Goal: Transaction & Acquisition: Download file/media

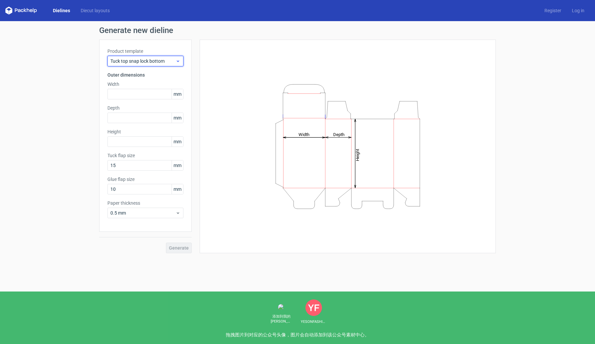
click at [167, 62] on span "Tuck top snap lock bottom" at bounding box center [142, 61] width 65 height 7
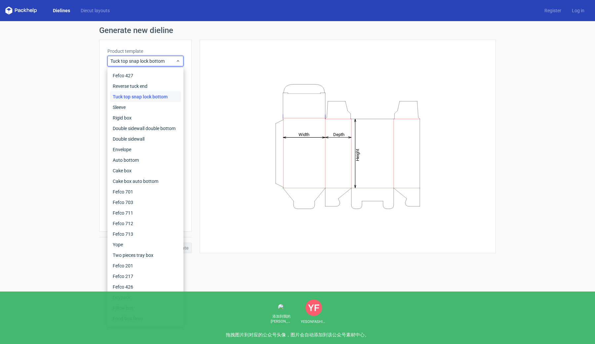
click at [195, 62] on div "Height Depth Width" at bounding box center [344, 147] width 304 height 214
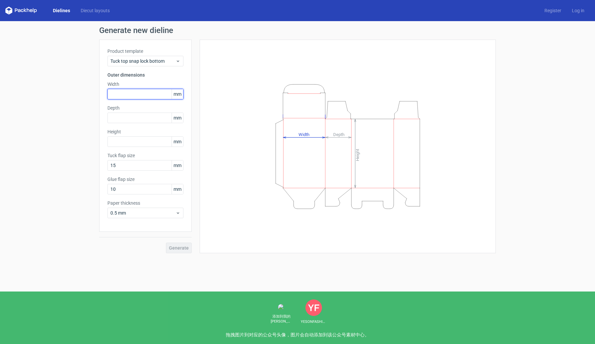
click at [146, 95] on input "text" at bounding box center [145, 94] width 76 height 11
type input "50"
type input "40"
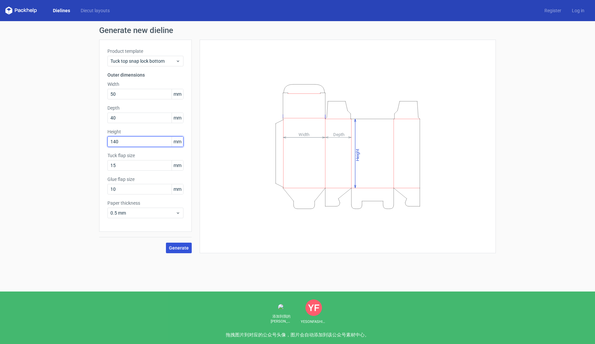
type input "140"
click at [181, 249] on span "Generate" at bounding box center [179, 248] width 20 height 5
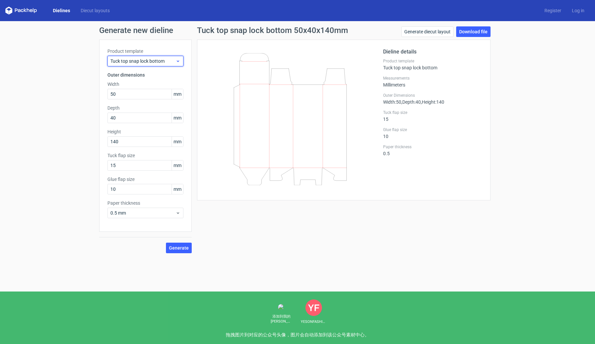
click at [170, 61] on span "Tuck top snap lock bottom" at bounding box center [142, 61] width 65 height 7
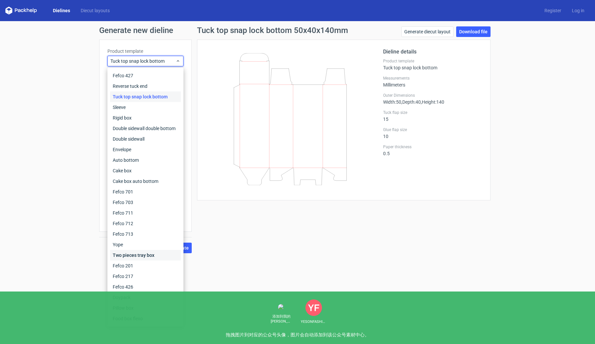
click at [137, 254] on div "Two pieces tray box" at bounding box center [145, 255] width 71 height 11
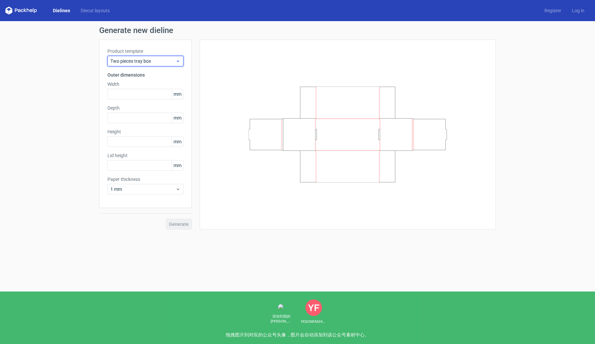
click at [149, 62] on span "Two pieces tray box" at bounding box center [142, 61] width 65 height 7
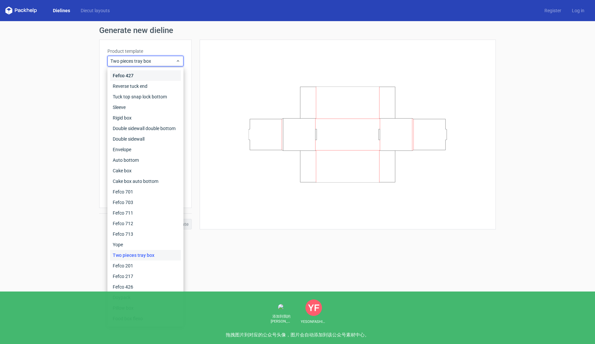
click at [140, 76] on div "Fefco 427" at bounding box center [145, 75] width 71 height 11
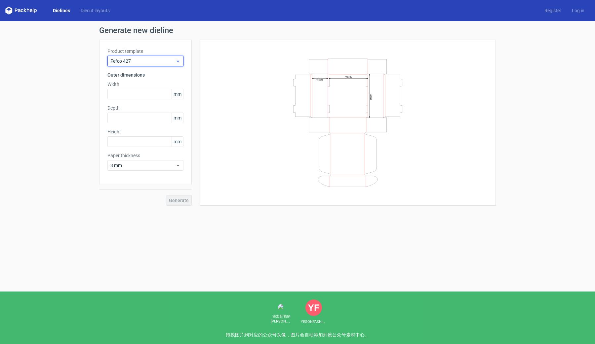
click at [151, 58] on span "Fefco 427" at bounding box center [142, 61] width 65 height 7
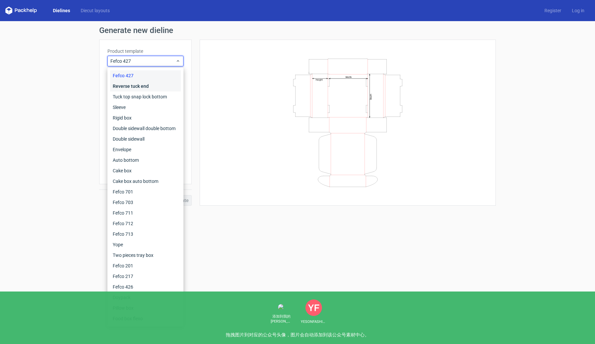
click at [141, 88] on div "Reverse tuck end" at bounding box center [145, 86] width 71 height 11
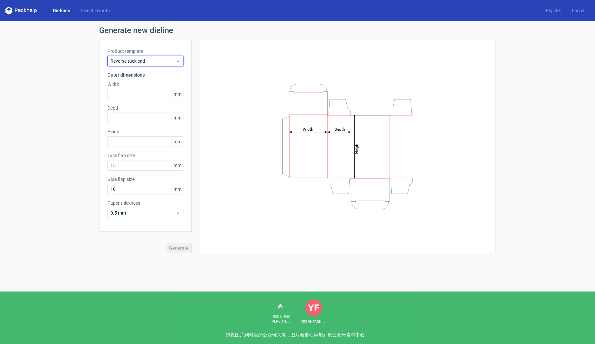
click at [159, 62] on span "Reverse tuck end" at bounding box center [142, 61] width 65 height 7
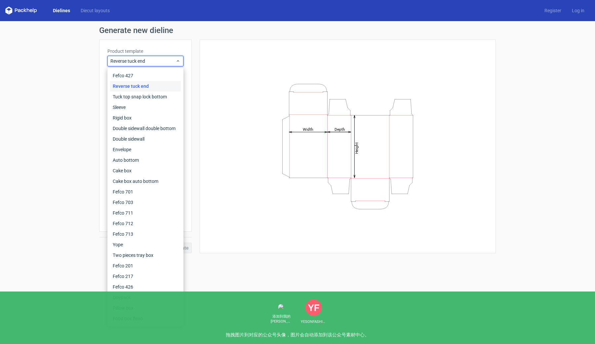
click at [263, 139] on icon "Height Depth Width" at bounding box center [347, 147] width 198 height 132
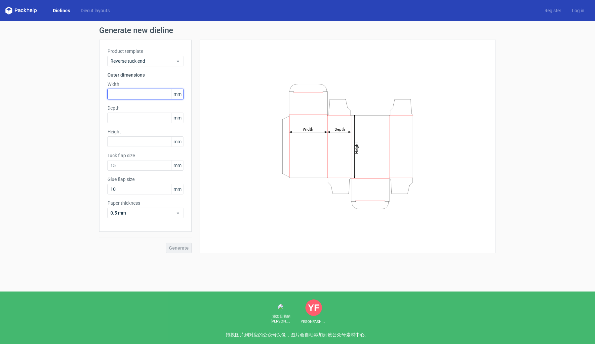
click at [130, 95] on input "text" at bounding box center [145, 94] width 76 height 11
type input "1"
type input "50"
type input "40"
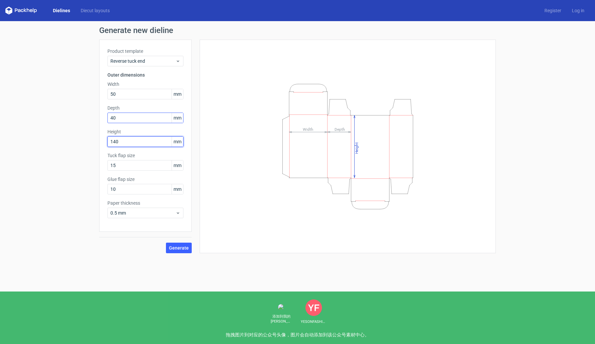
type input "140"
click at [177, 250] on span "Generate" at bounding box center [179, 248] width 20 height 5
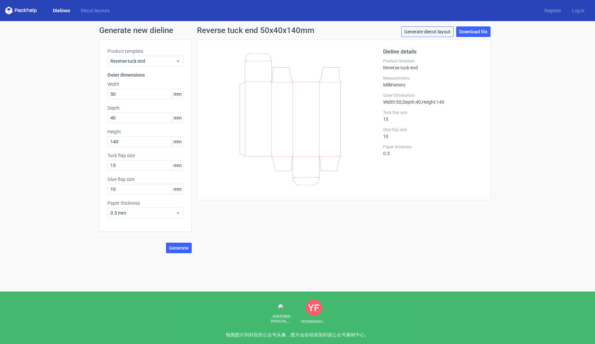
click at [447, 33] on link "Generate diecut layout" at bounding box center [427, 31] width 52 height 11
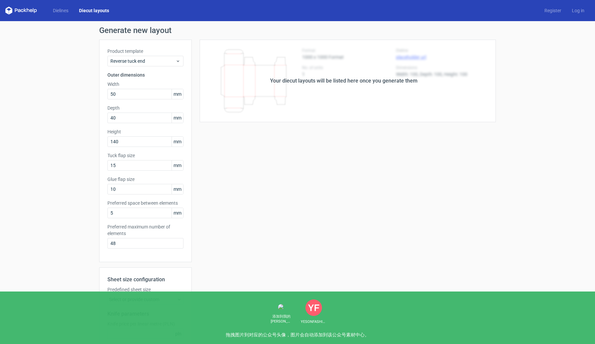
click at [391, 83] on div "Your diecut layouts will be listed here once you generate them" at bounding box center [343, 81] width 147 height 8
click at [373, 178] on div "Your diecut layouts will be listed here once you generate them Height Depth Wid…" at bounding box center [344, 219] width 304 height 359
click at [413, 69] on div "Your diecut layouts will be listed here once you generate them" at bounding box center [344, 81] width 304 height 83
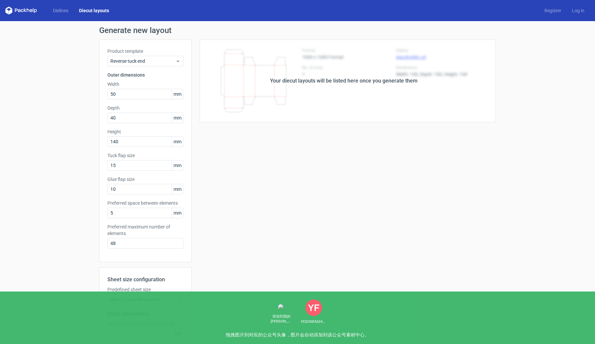
click at [375, 113] on div "Your diecut layouts will be listed here once you generate them" at bounding box center [344, 81] width 304 height 83
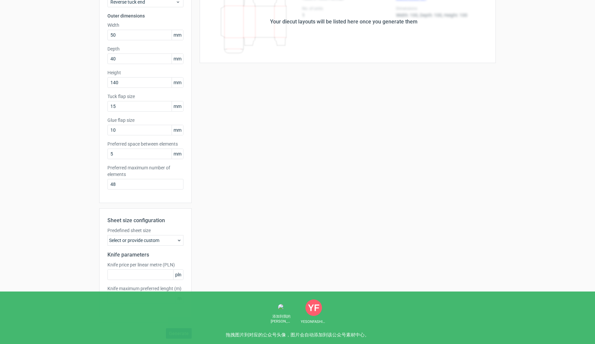
click at [182, 336] on span "Generate" at bounding box center [179, 333] width 20 height 5
click at [281, 30] on div "Your diecut layouts will be listed here once you generate them" at bounding box center [344, 22] width 304 height 83
click at [313, 119] on div "Your diecut layouts will be listed here once you generate them Height Depth Wid…" at bounding box center [344, 160] width 304 height 359
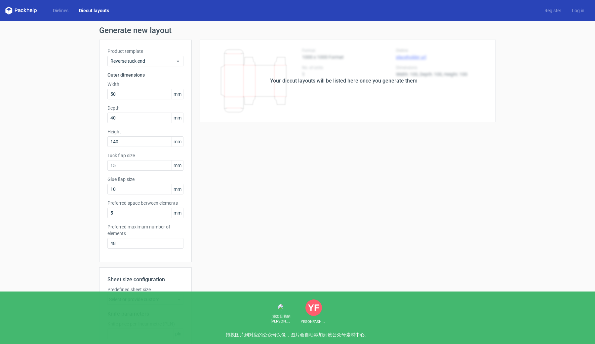
scroll to position [1, 0]
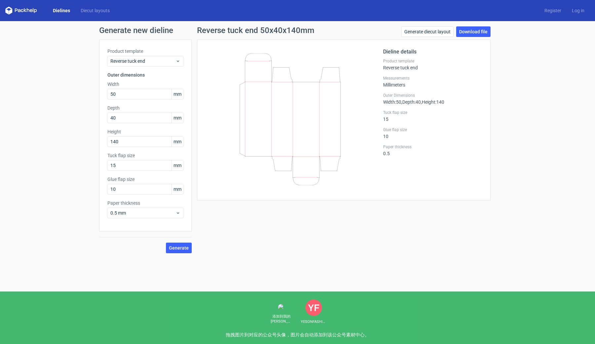
scroll to position [1, 0]
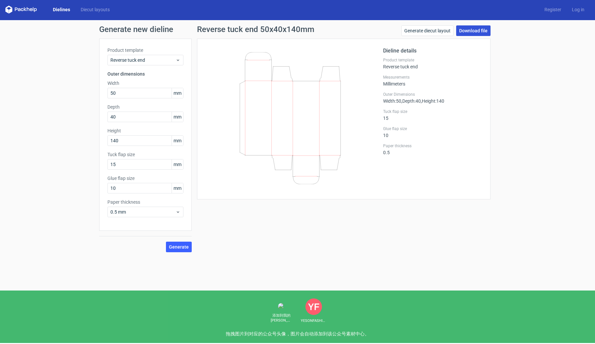
click at [480, 31] on link "Download file" at bounding box center [473, 30] width 34 height 11
click at [282, 207] on div "Reverse tuck end 50x40x140mm Generate diecut layout Download file Dieline detai…" at bounding box center [344, 138] width 304 height 227
click at [183, 248] on span "Generate" at bounding box center [179, 247] width 20 height 5
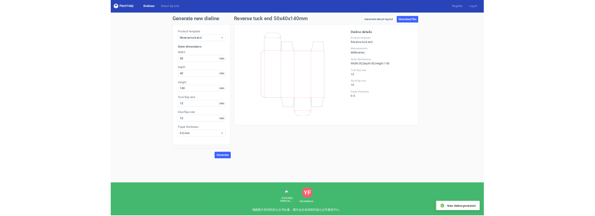
scroll to position [1, 2]
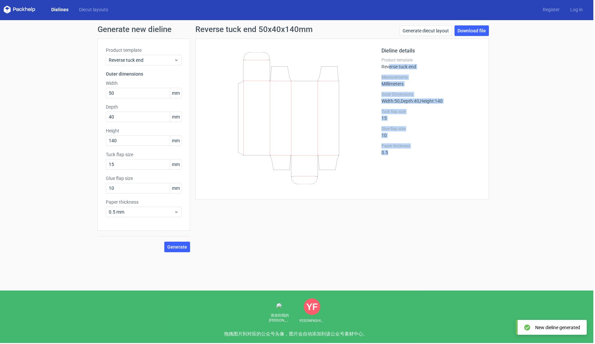
drag, startPoint x: 388, startPoint y: 66, endPoint x: 438, endPoint y: 155, distance: 101.7
click at [434, 160] on div "Dieline details Product template Reverse tuck end Measurements Millimeters Oute…" at bounding box center [430, 119] width 99 height 144
click at [466, 134] on div "Glue flap size 10" at bounding box center [430, 132] width 99 height 12
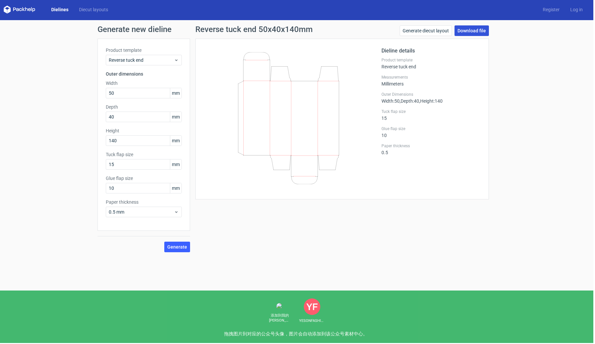
click at [476, 32] on link "Download file" at bounding box center [471, 30] width 34 height 11
drag, startPoint x: 453, startPoint y: 124, endPoint x: 448, endPoint y: 124, distance: 5.3
click at [453, 124] on div "Dieline details Product template Reverse tuck end Measurements Millimeters Oute…" at bounding box center [430, 119] width 99 height 144
drag, startPoint x: 302, startPoint y: 132, endPoint x: 301, endPoint y: 126, distance: 5.3
click at [307, 148] on icon at bounding box center [288, 118] width 159 height 132
